Goal: Find specific page/section: Find specific page/section

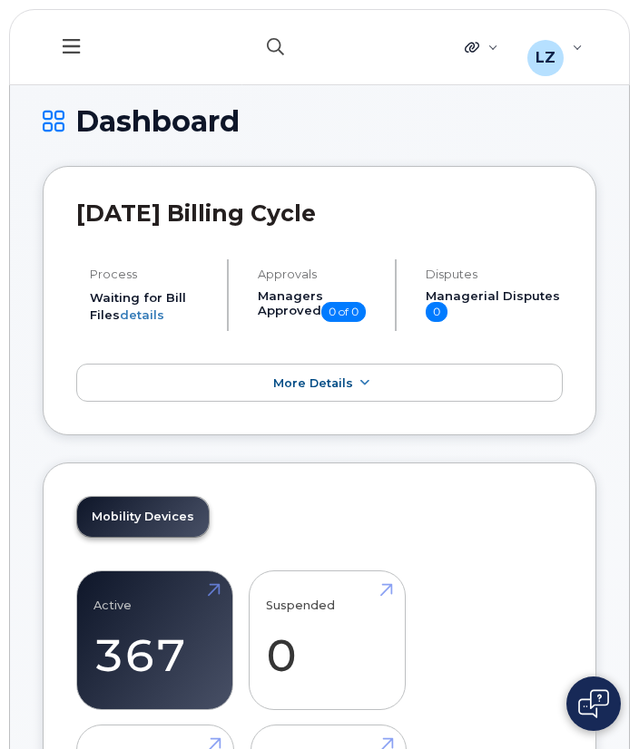
click at [283, 44] on icon "button" at bounding box center [275, 46] width 17 height 17
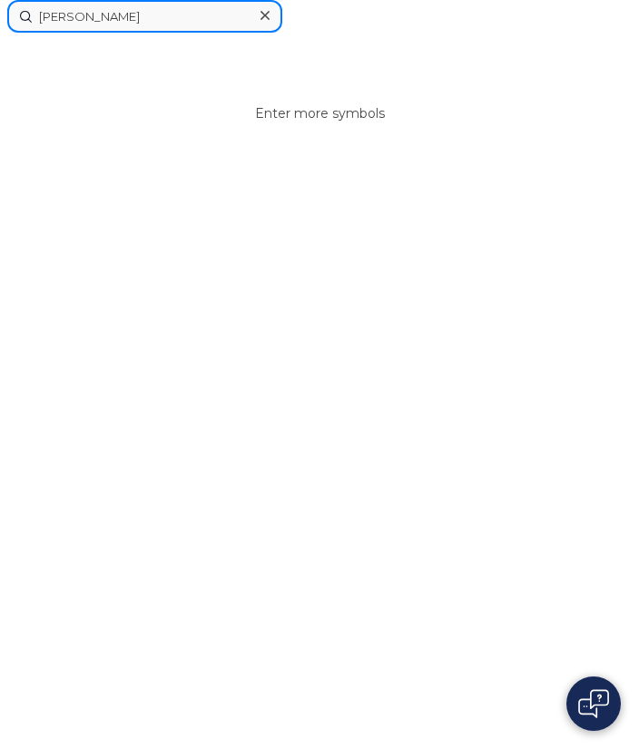
type input "[PERSON_NAME]"
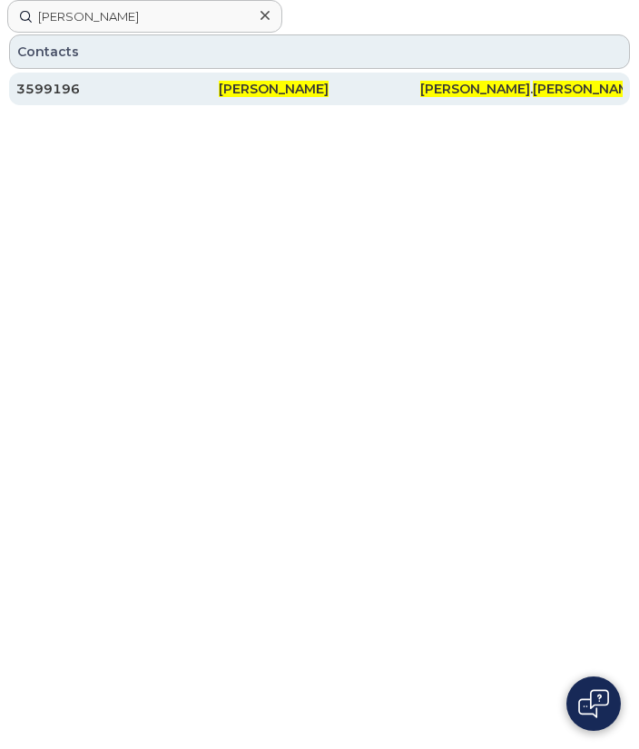
click at [245, 91] on span "[PERSON_NAME]" at bounding box center [274, 89] width 110 height 16
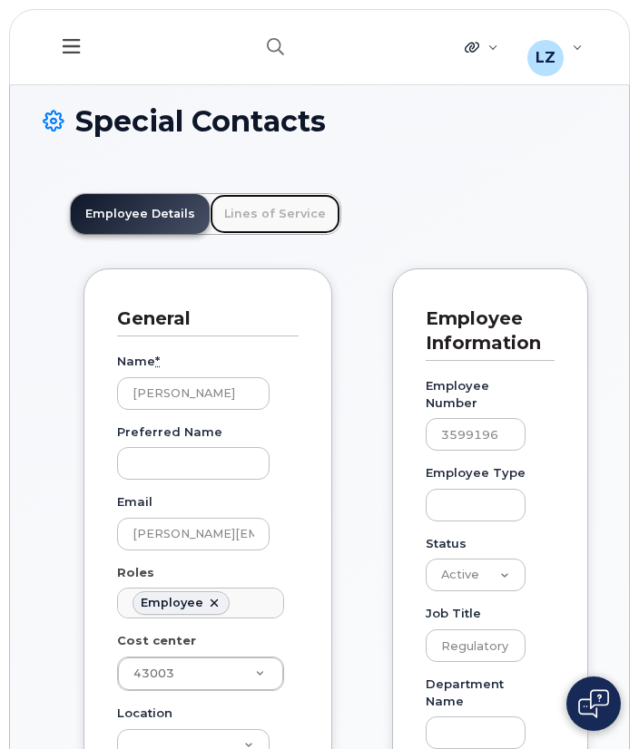
click at [254, 209] on link "Lines of Service" at bounding box center [275, 214] width 131 height 40
